Goal: Information Seeking & Learning: Learn about a topic

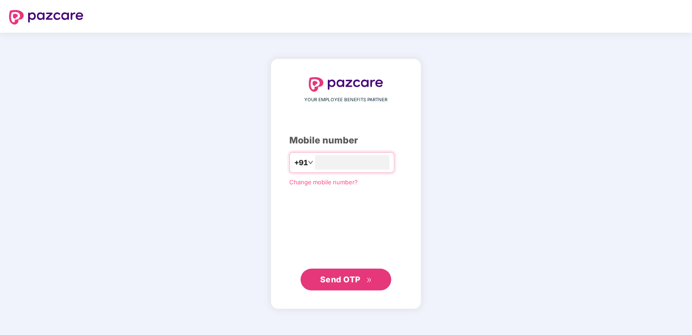
click at [343, 280] on span "Send OTP" at bounding box center [340, 279] width 40 height 10
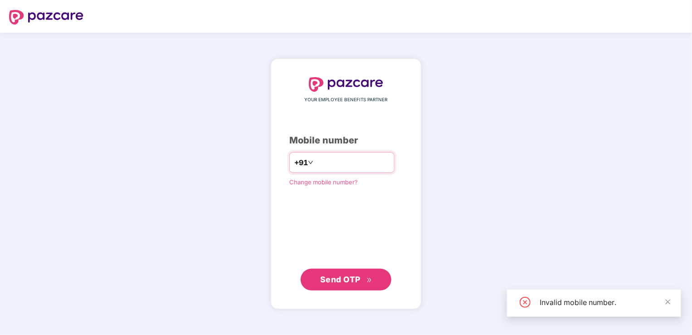
click at [350, 165] on input "*********" at bounding box center [352, 162] width 74 height 15
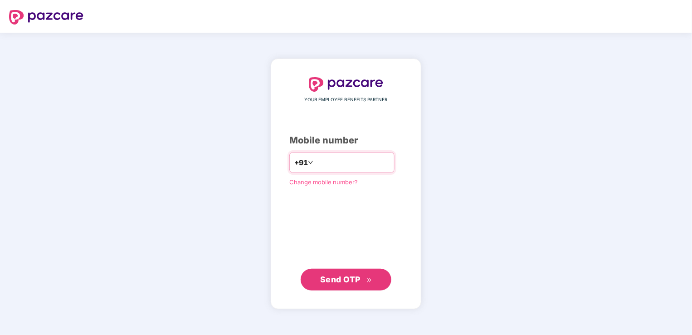
type input "**********"
click at [347, 279] on span "Send OTP" at bounding box center [340, 279] width 40 height 10
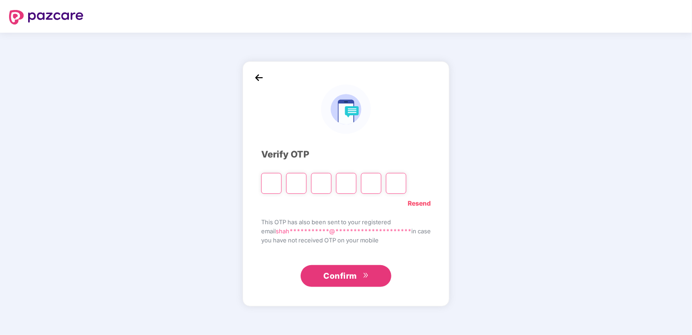
type input "*"
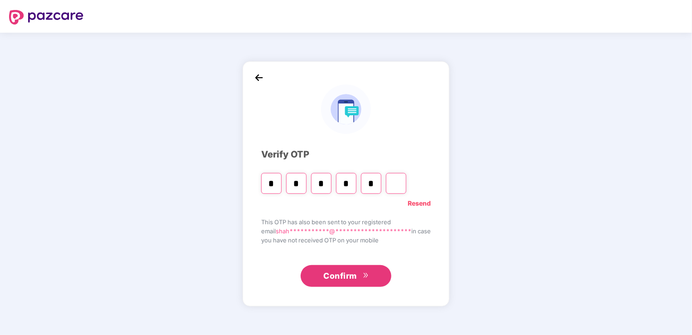
type input "*"
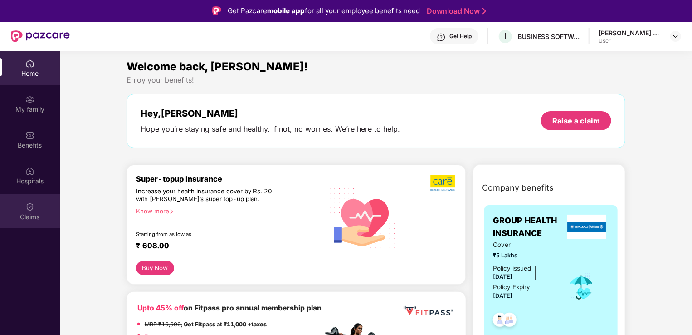
click at [29, 210] on img at bounding box center [29, 206] width 9 height 9
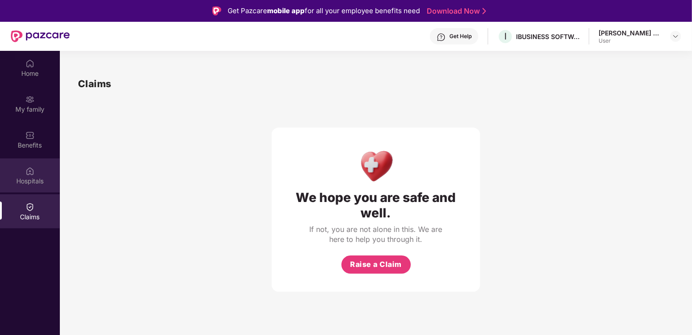
click at [12, 186] on div "Hospitals" at bounding box center [30, 175] width 60 height 34
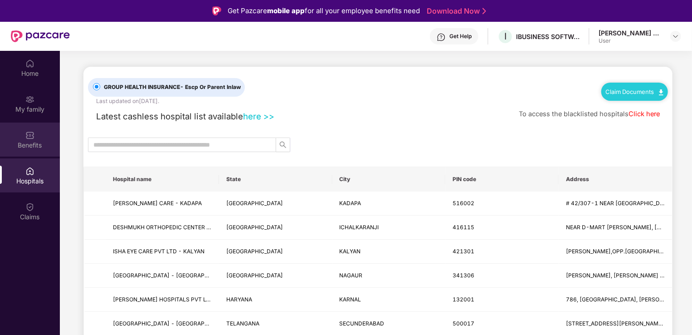
click at [24, 144] on div "Benefits" at bounding box center [30, 145] width 60 height 9
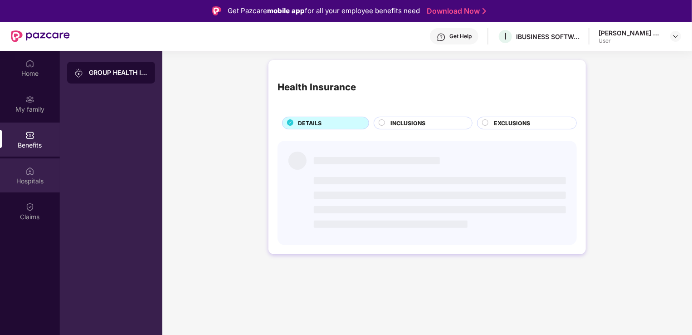
click at [23, 177] on div "Hospitals" at bounding box center [30, 180] width 60 height 9
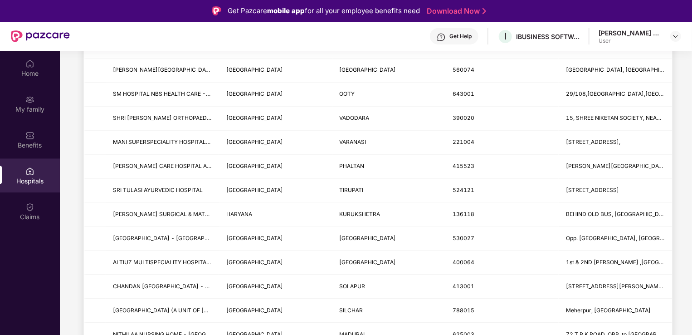
scroll to position [1058, 0]
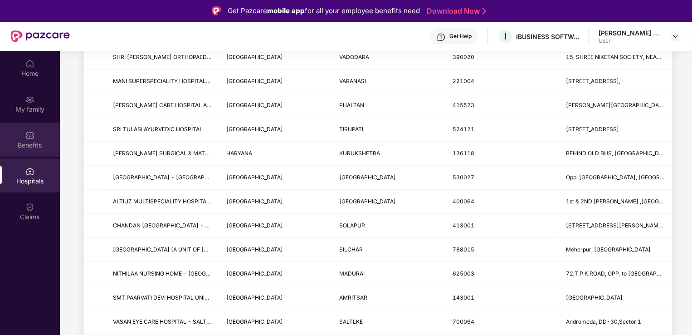
click at [37, 136] on div "Benefits" at bounding box center [30, 139] width 60 height 34
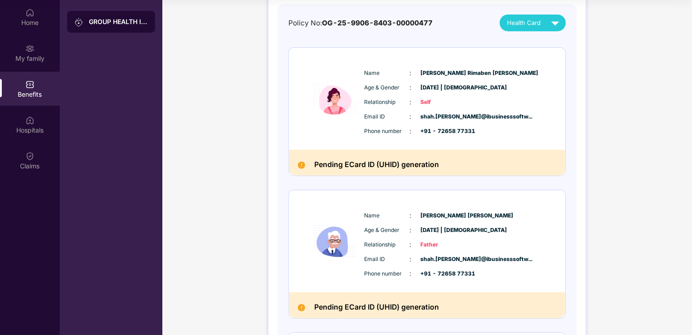
scroll to position [0, 0]
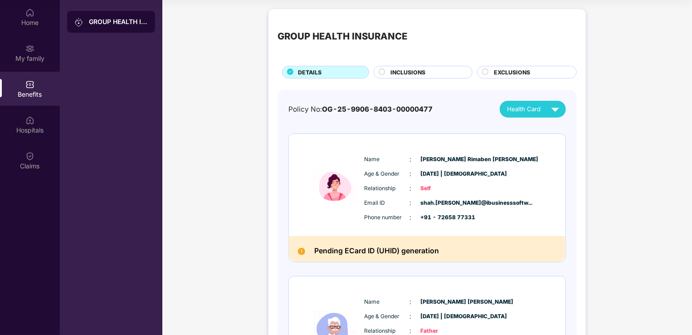
click at [413, 70] on span "INCLUSIONS" at bounding box center [408, 72] width 35 height 9
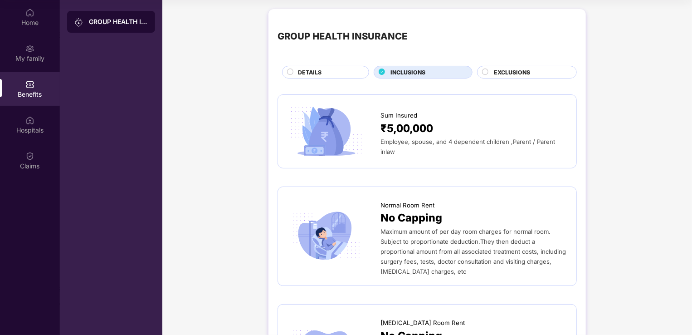
click at [380, 71] on icon at bounding box center [382, 72] width 6 height 6
click at [487, 64] on div "GROUP HEALTH INSURANCE DETAILS INCLUSIONS EXCLUSIONS" at bounding box center [427, 48] width 299 height 60
click at [485, 71] on circle at bounding box center [485, 72] width 6 height 6
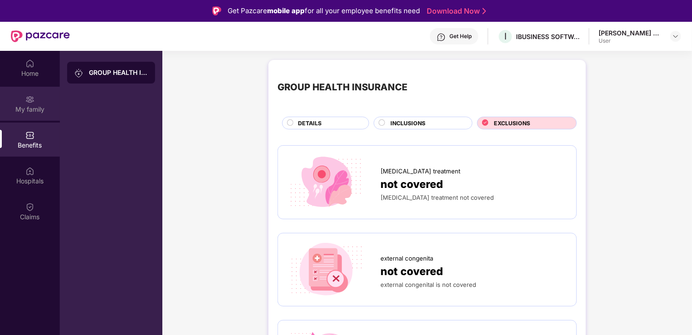
click at [26, 112] on div "My family" at bounding box center [30, 109] width 60 height 9
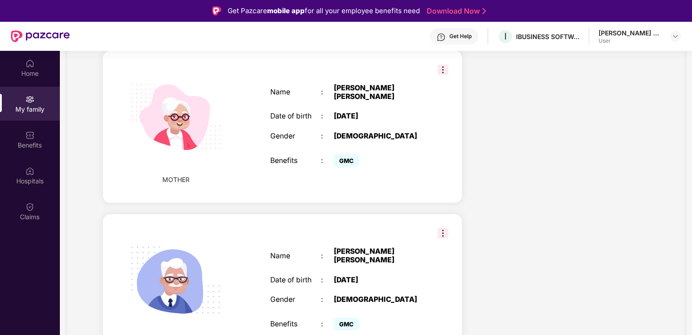
scroll to position [228, 0]
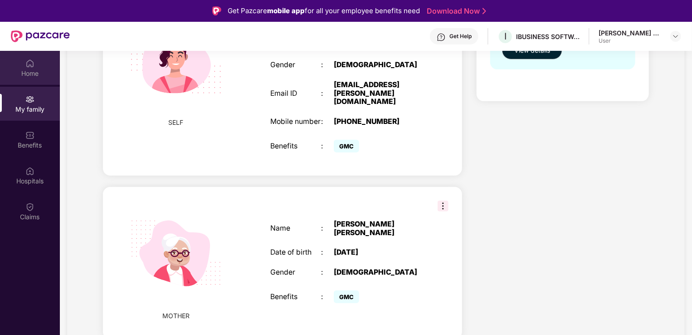
click at [28, 77] on div "Home" at bounding box center [30, 73] width 60 height 9
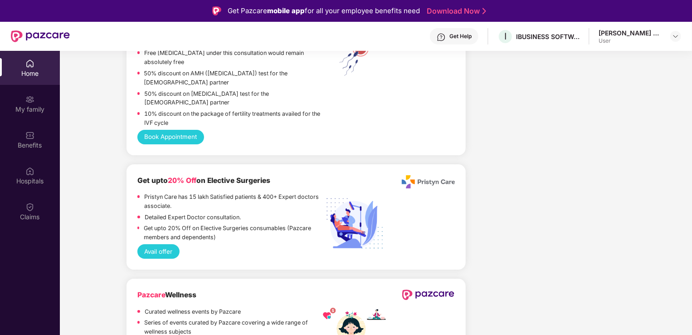
scroll to position [1723, 0]
